Goal: Information Seeking & Learning: Check status

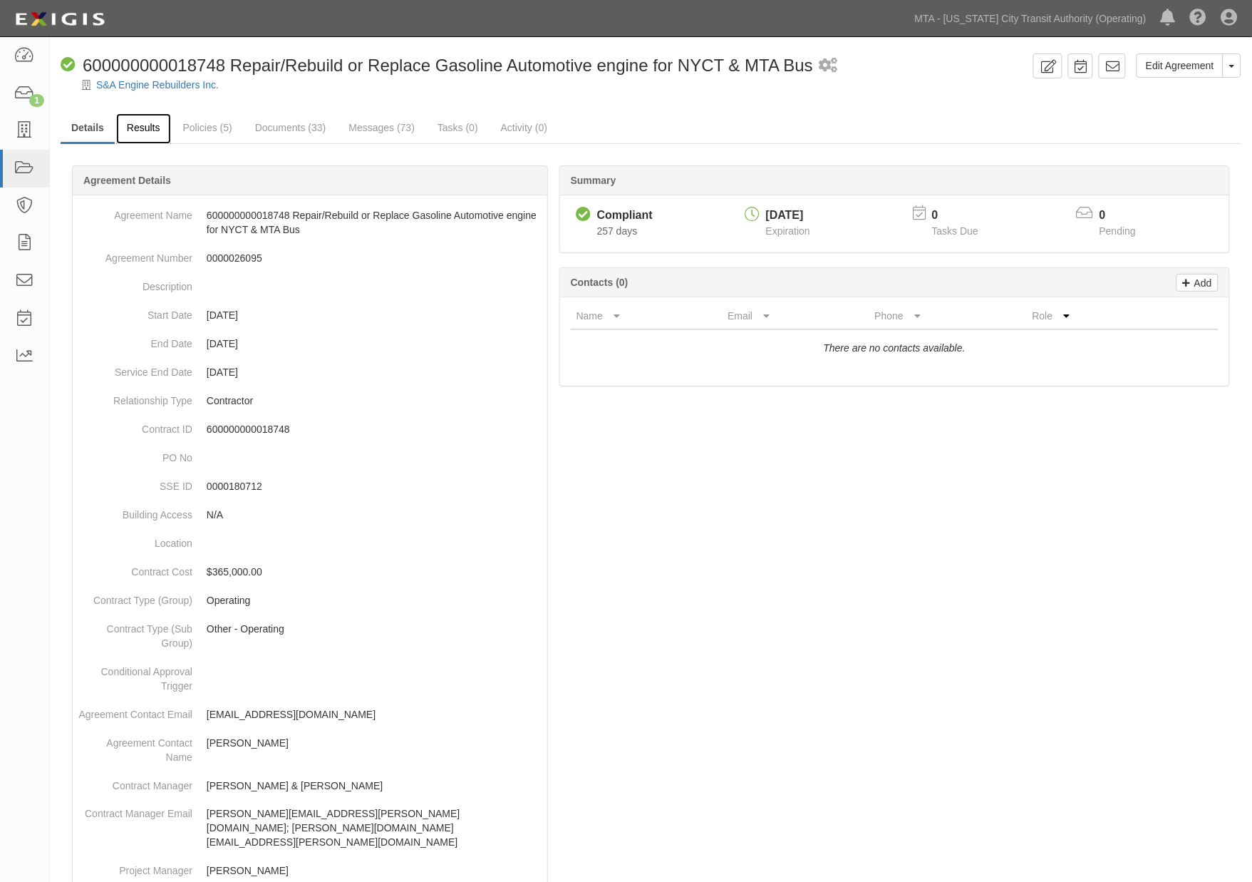
click at [153, 130] on link "Results" at bounding box center [143, 128] width 55 height 31
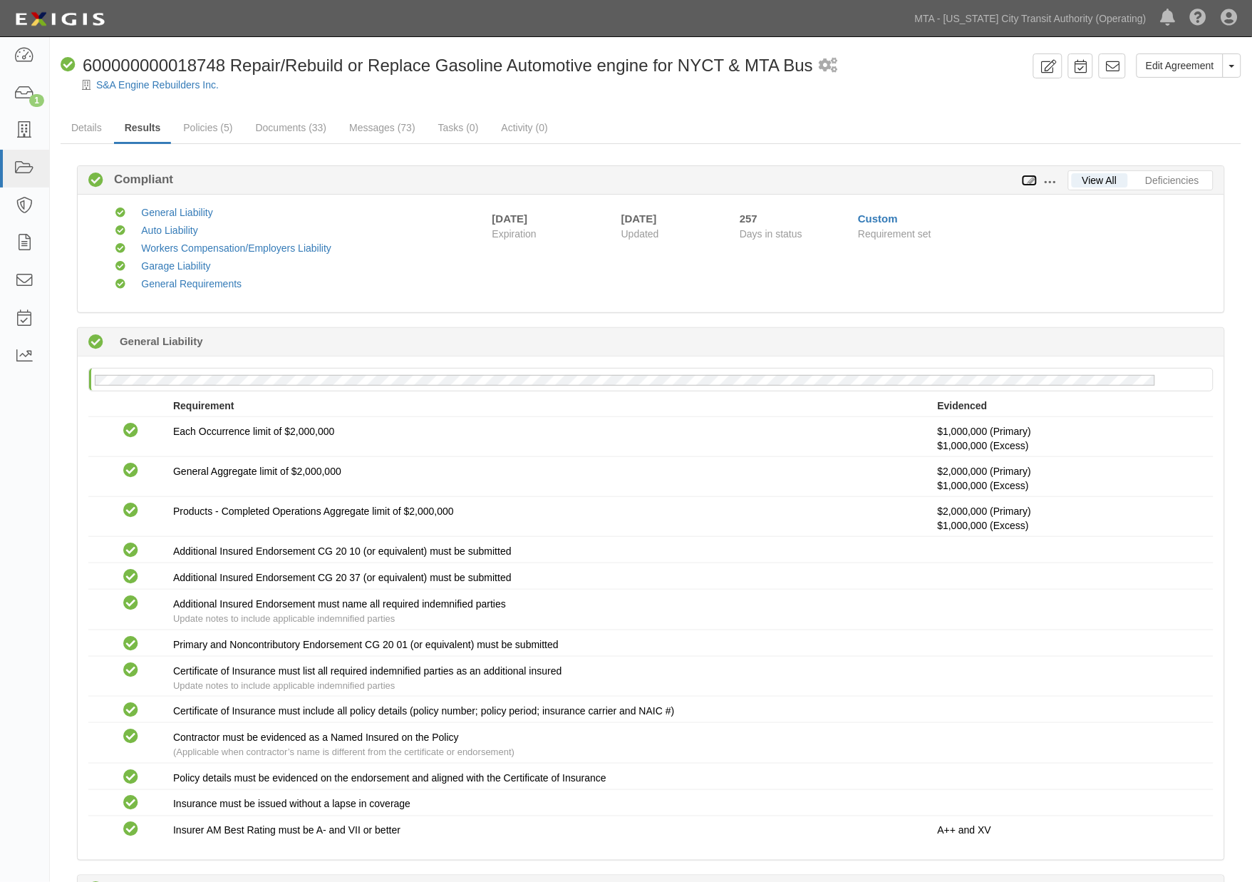
click at [1029, 180] on icon at bounding box center [1030, 181] width 16 height 10
click at [204, 123] on link "Policies (5)" at bounding box center [208, 128] width 71 height 31
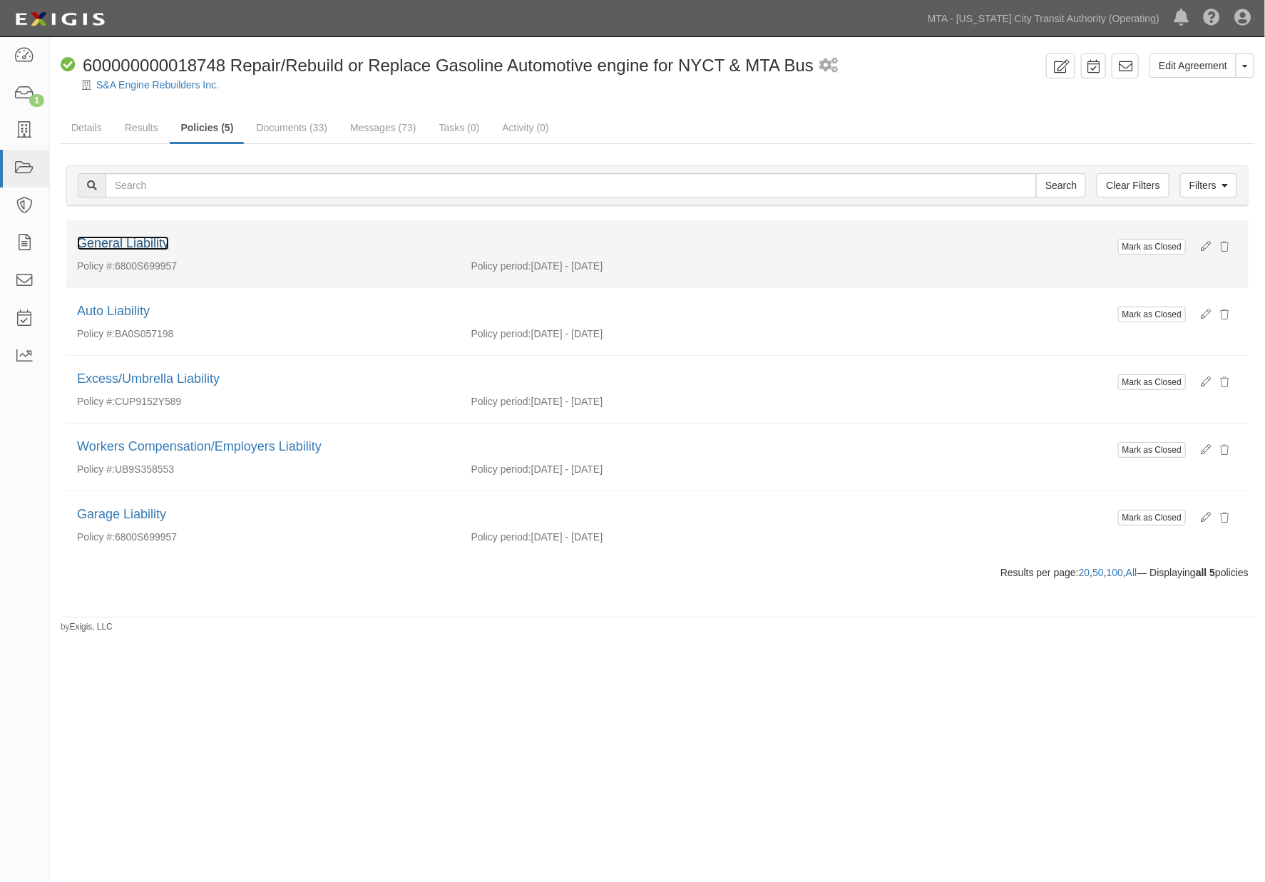
click at [150, 243] on link "General Liability" at bounding box center [123, 243] width 92 height 14
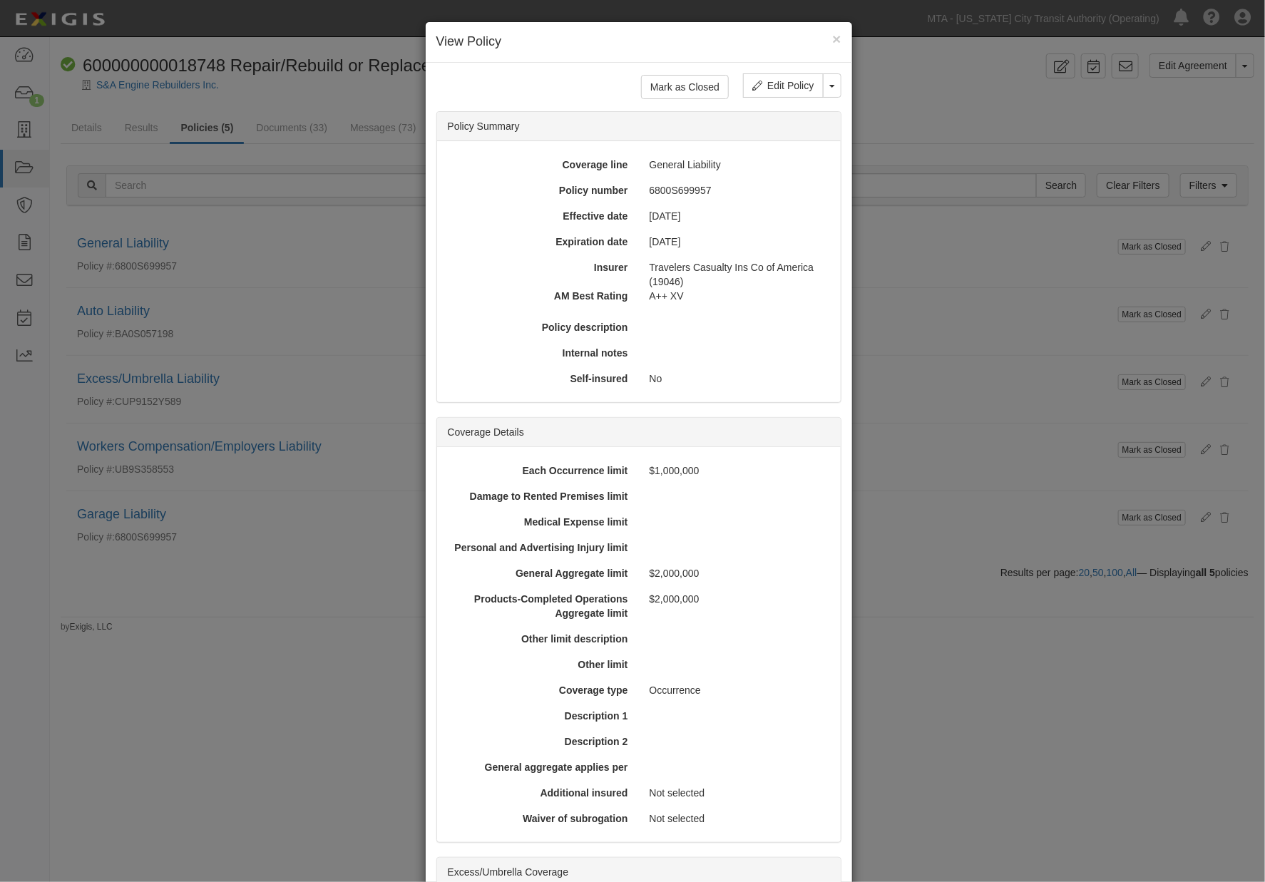
scroll to position [237, 0]
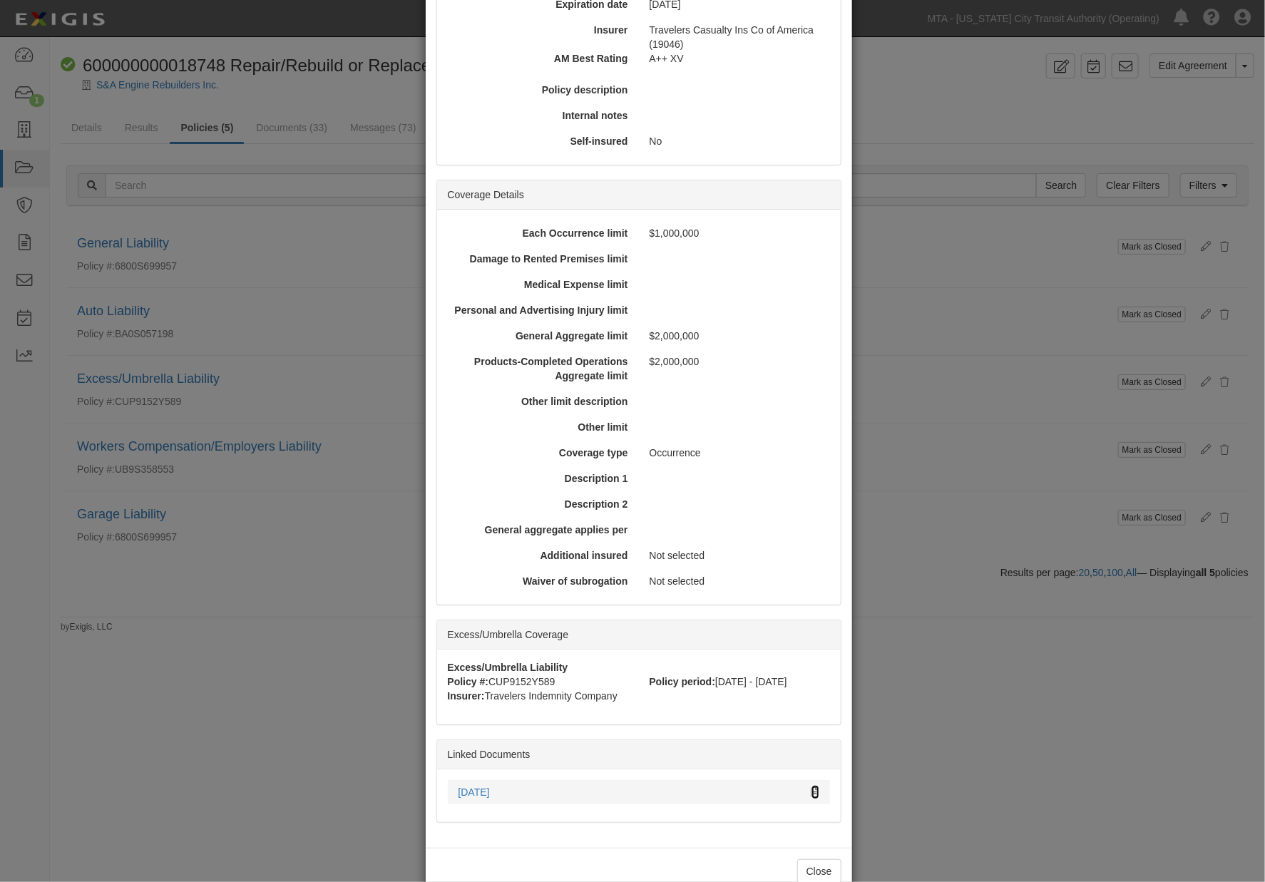
click at [811, 792] on icon at bounding box center [815, 793] width 8 height 10
click at [130, 763] on div "× View Policy Mark as Closed Edit Policy Toggle Dropdown Delete Policy Policy S…" at bounding box center [632, 441] width 1265 height 882
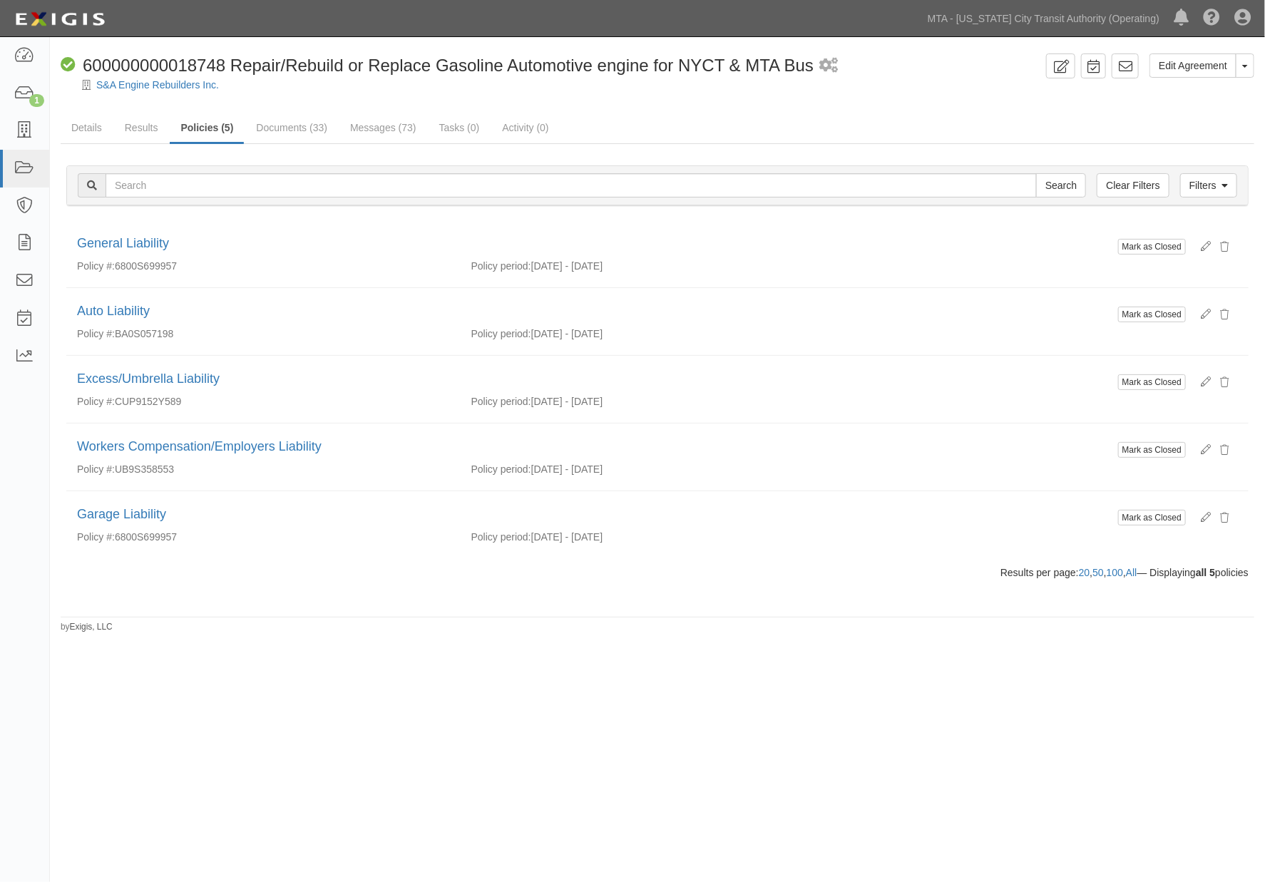
click at [350, 828] on div "Edit Agreement Toggle Agreement Dropdown View Audit Trail Archive Agreement Sen…" at bounding box center [632, 439] width 1265 height 793
click at [94, 127] on link "Details" at bounding box center [87, 128] width 52 height 31
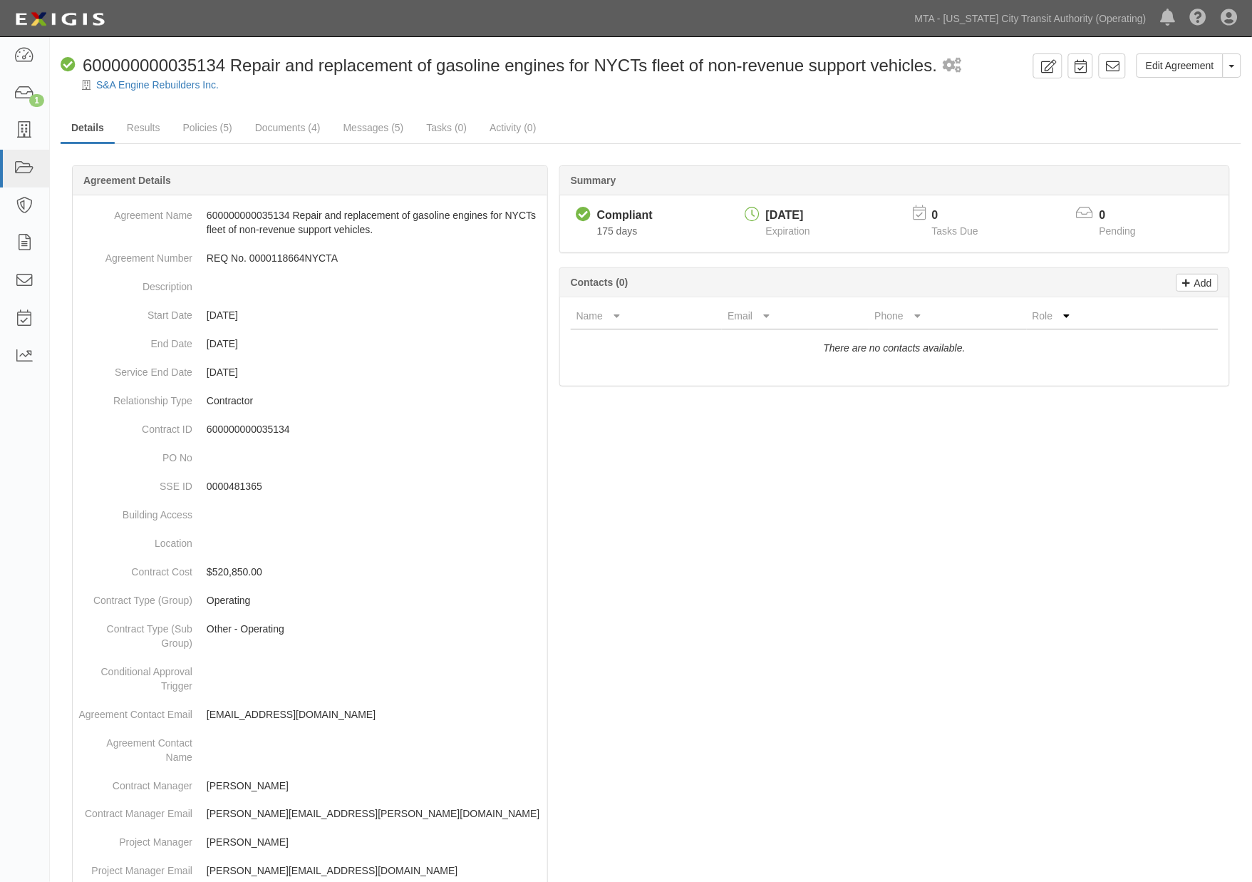
click at [673, 535] on div at bounding box center [651, 781] width 1181 height 1188
click at [27, 160] on icon at bounding box center [24, 168] width 20 height 16
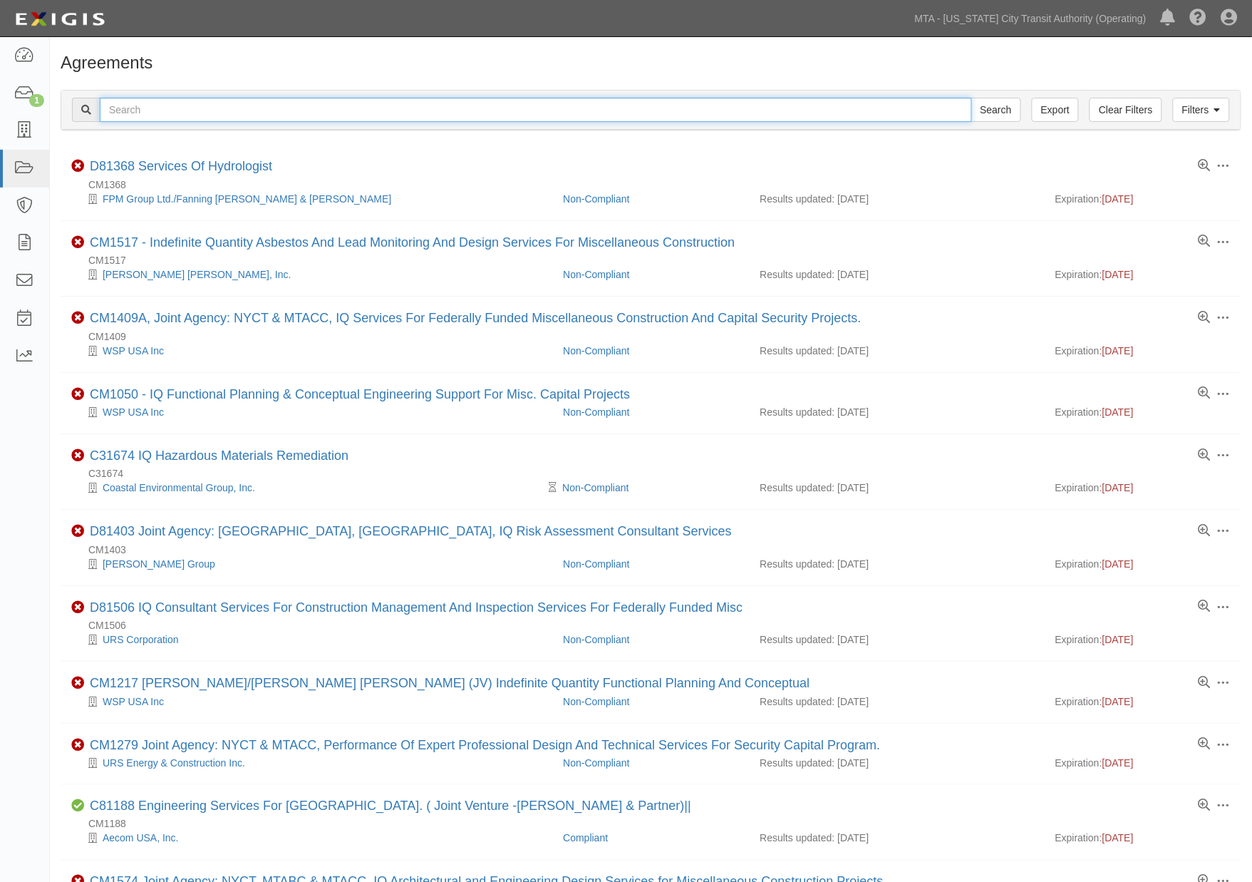
click at [151, 110] on input "text" at bounding box center [536, 110] width 873 height 24
paste input "[CREDIT_CARD_NUMBER]"
type input "[CREDIT_CARD_NUMBER]"
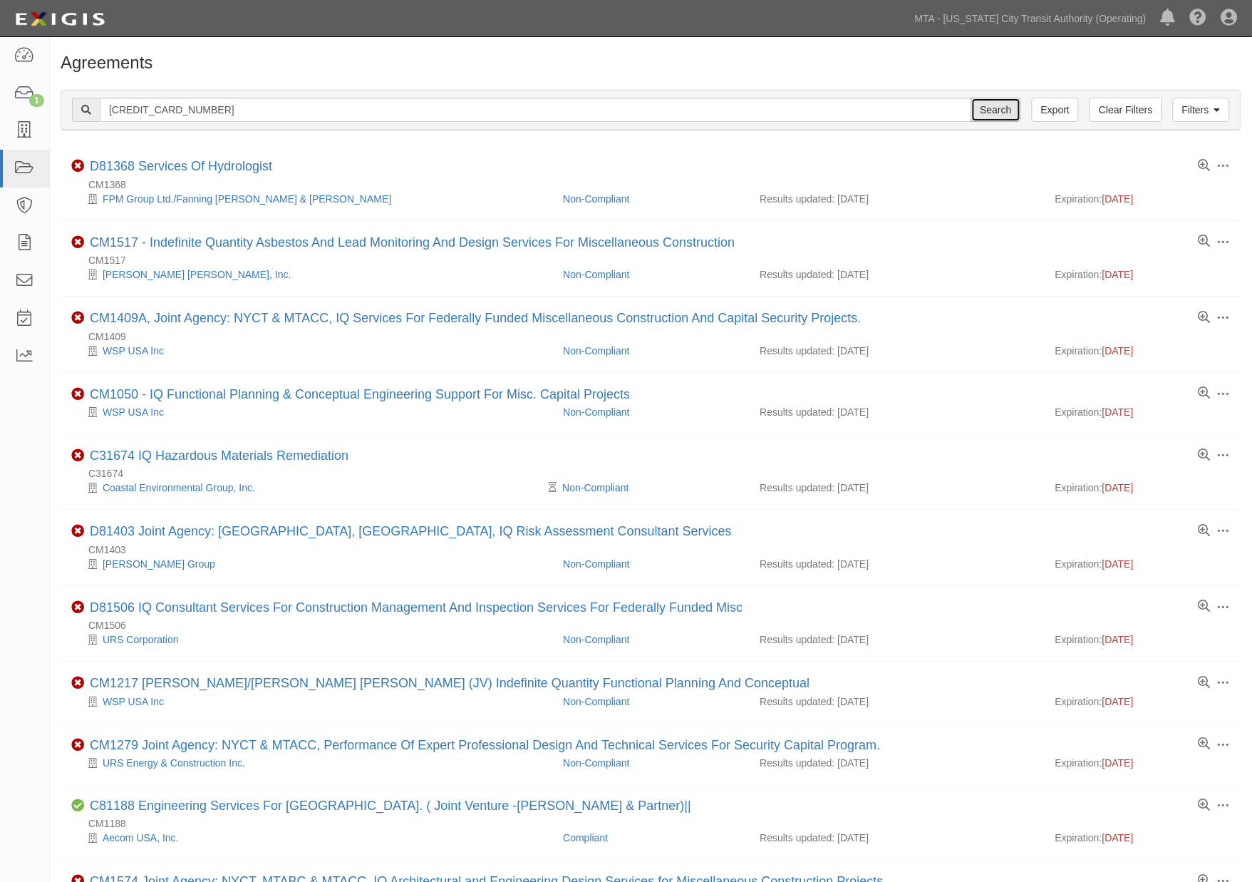
click at [993, 114] on input "Search" at bounding box center [997, 110] width 50 height 24
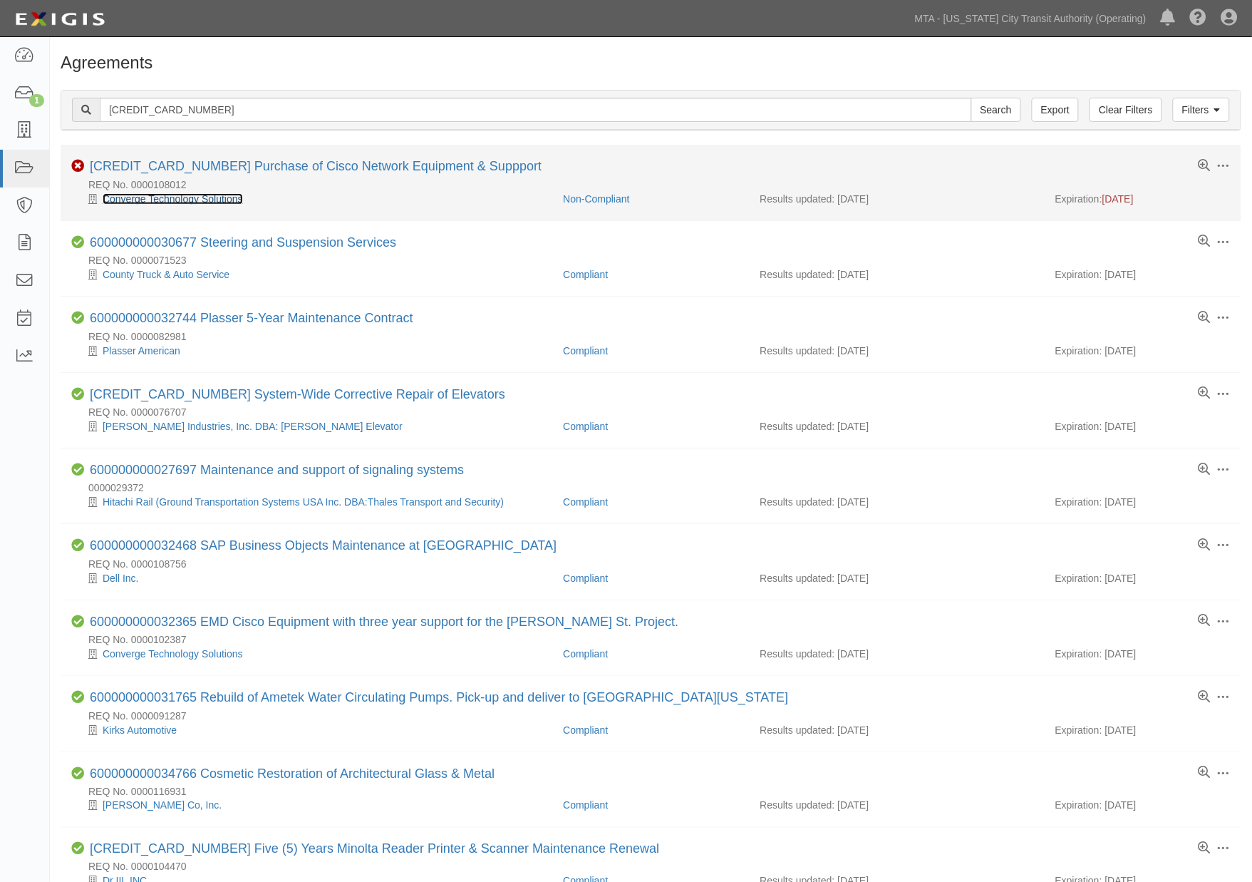
click at [179, 197] on link "Converge Technology Solutions" at bounding box center [173, 198] width 140 height 11
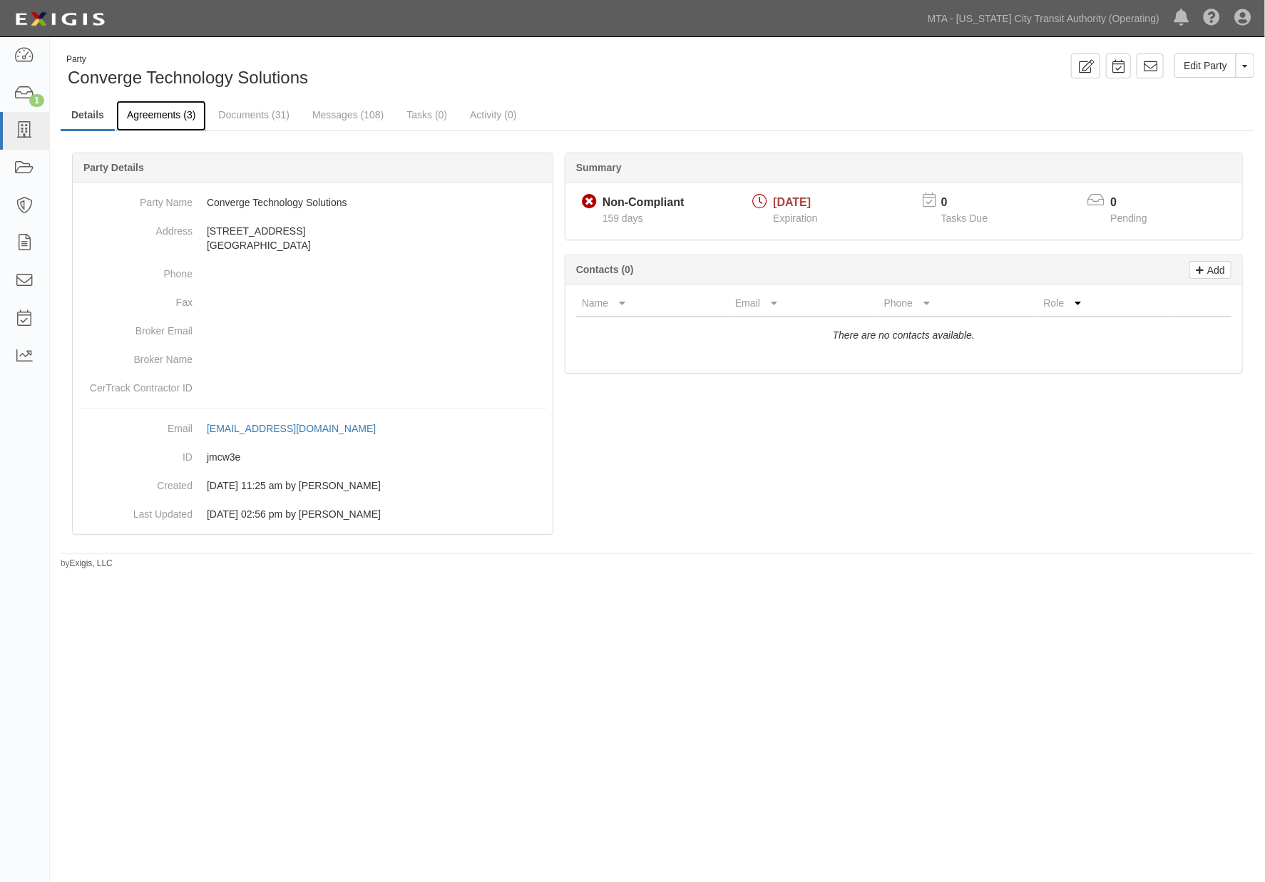
click at [140, 110] on link "Agreements (3)" at bounding box center [161, 116] width 90 height 31
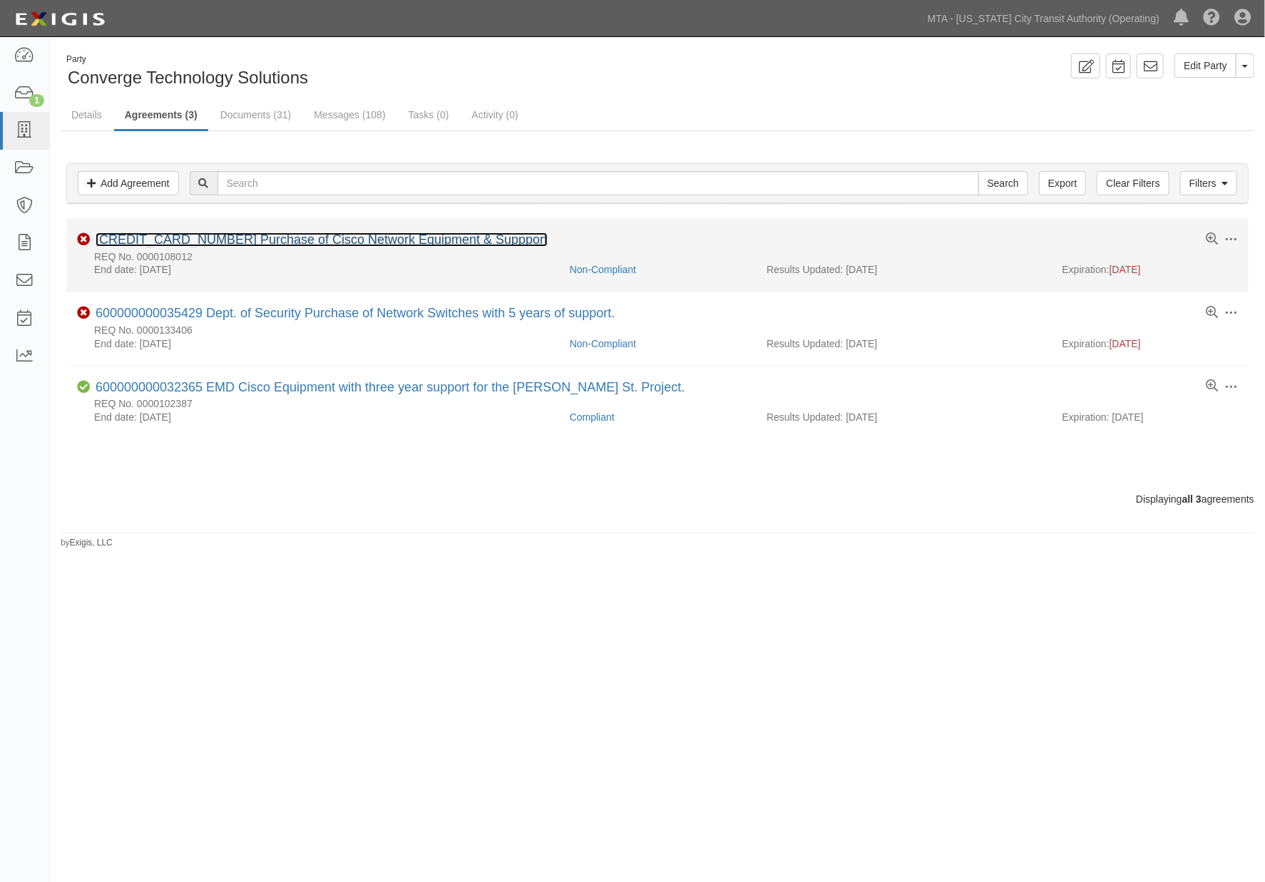
click at [195, 233] on link "[CREDIT_CARD_NUMBER] Purchase of Cisco Network Equipment & Suppport" at bounding box center [322, 239] width 452 height 14
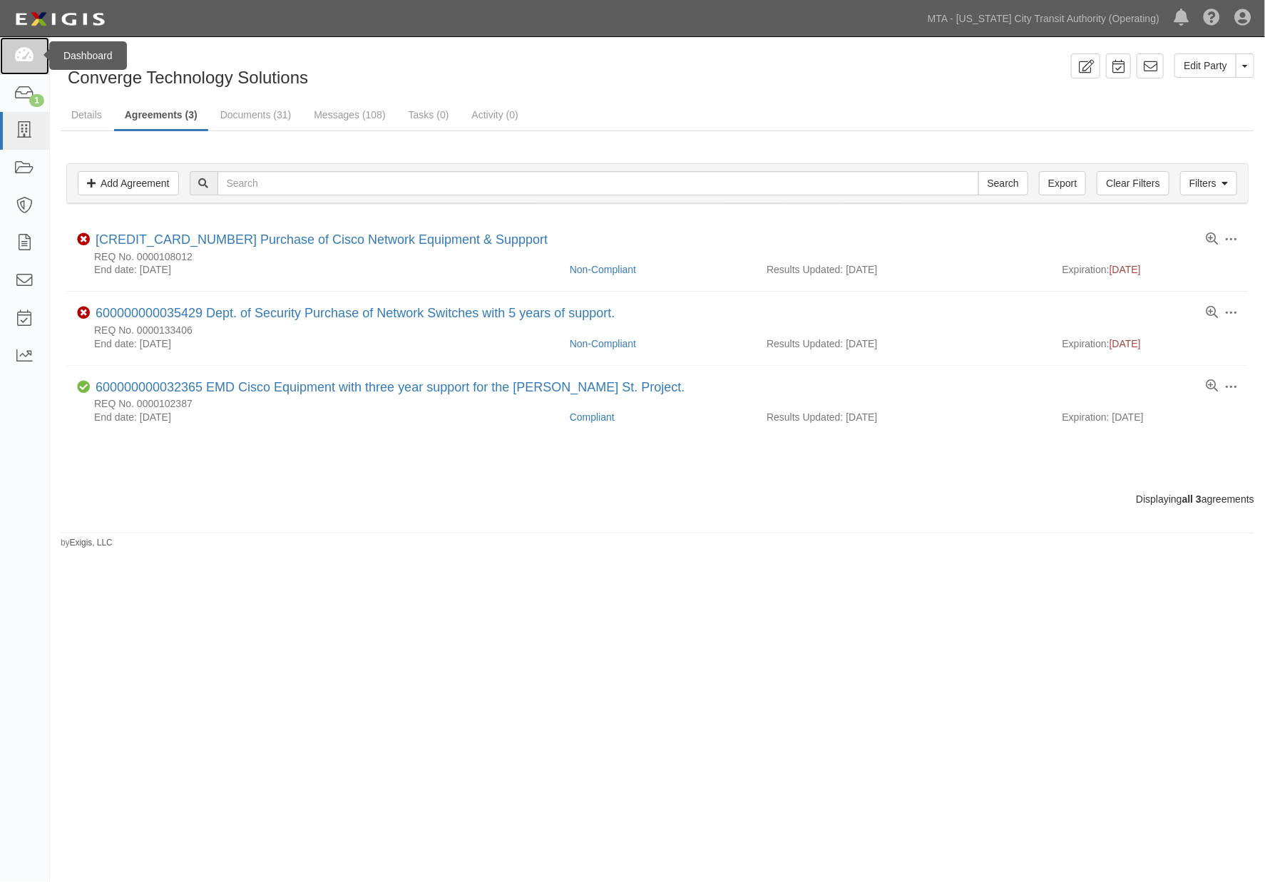
click at [22, 61] on icon at bounding box center [24, 56] width 20 height 16
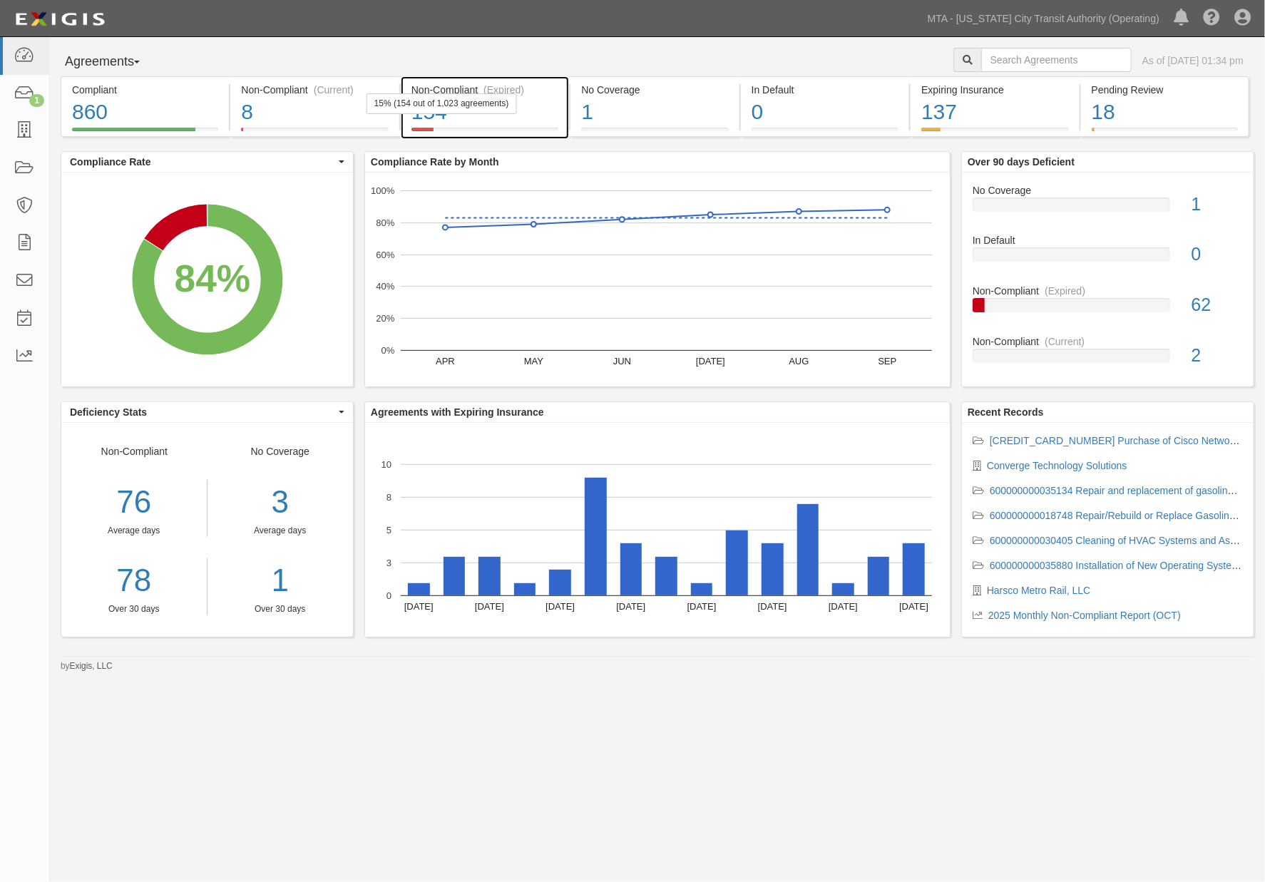
click at [539, 120] on div "154" at bounding box center [484, 112] width 147 height 31
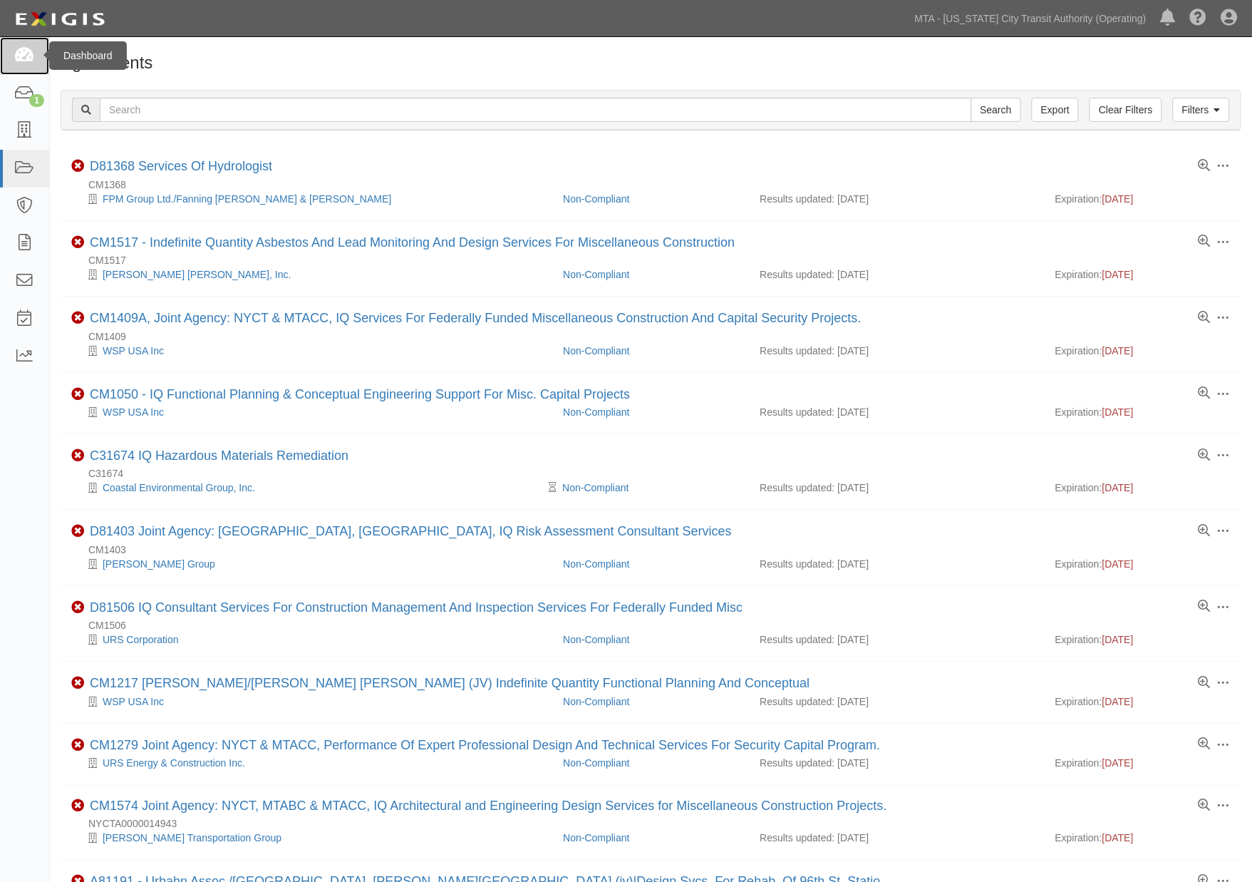
click at [24, 50] on icon at bounding box center [24, 56] width 20 height 16
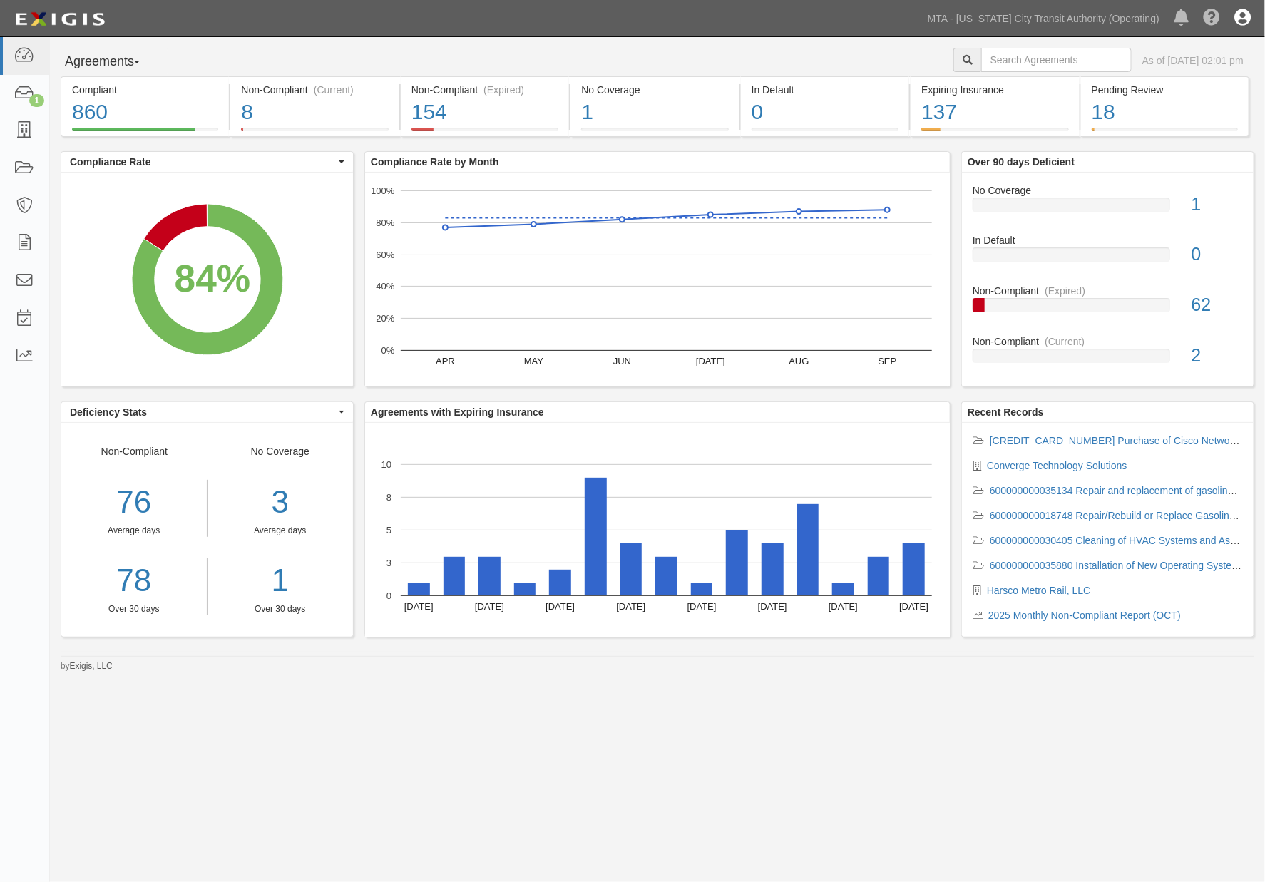
click at [1238, 16] on icon at bounding box center [1242, 18] width 16 height 17
click at [1181, 84] on link "Sign Out" at bounding box center [1200, 83] width 113 height 29
